Goal: Check status: Check status

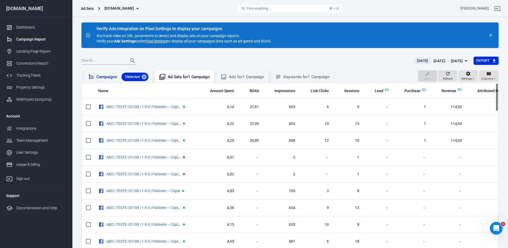
click at [122, 76] on span "1 Selected" at bounding box center [132, 76] width 22 height 5
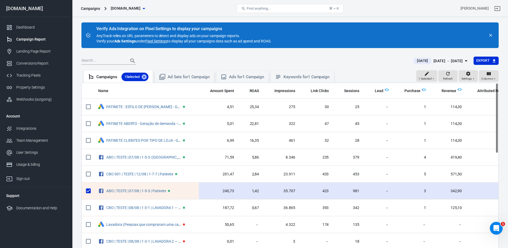
click at [87, 143] on input "scrollable content" at bounding box center [88, 190] width 11 height 11
checkbox input "false"
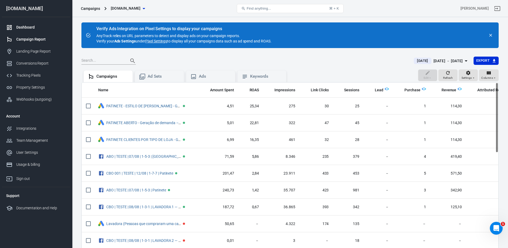
click at [38, 25] on div "Dashboard" at bounding box center [41, 28] width 50 height 6
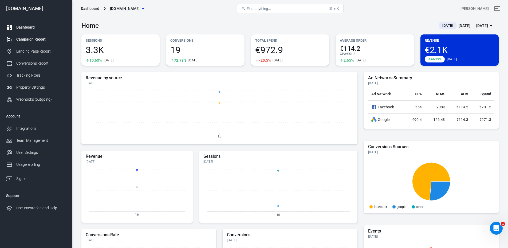
click at [35, 41] on div "Campaign Report" at bounding box center [41, 40] width 50 height 6
